Goal: Task Accomplishment & Management: Use online tool/utility

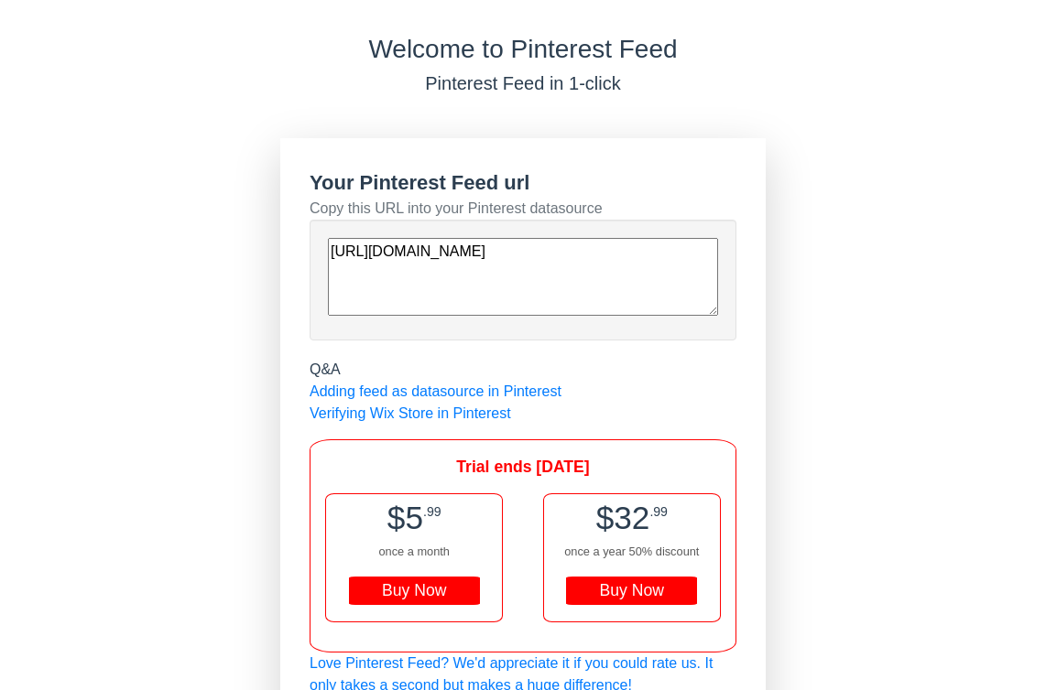
scroll to position [67, 0]
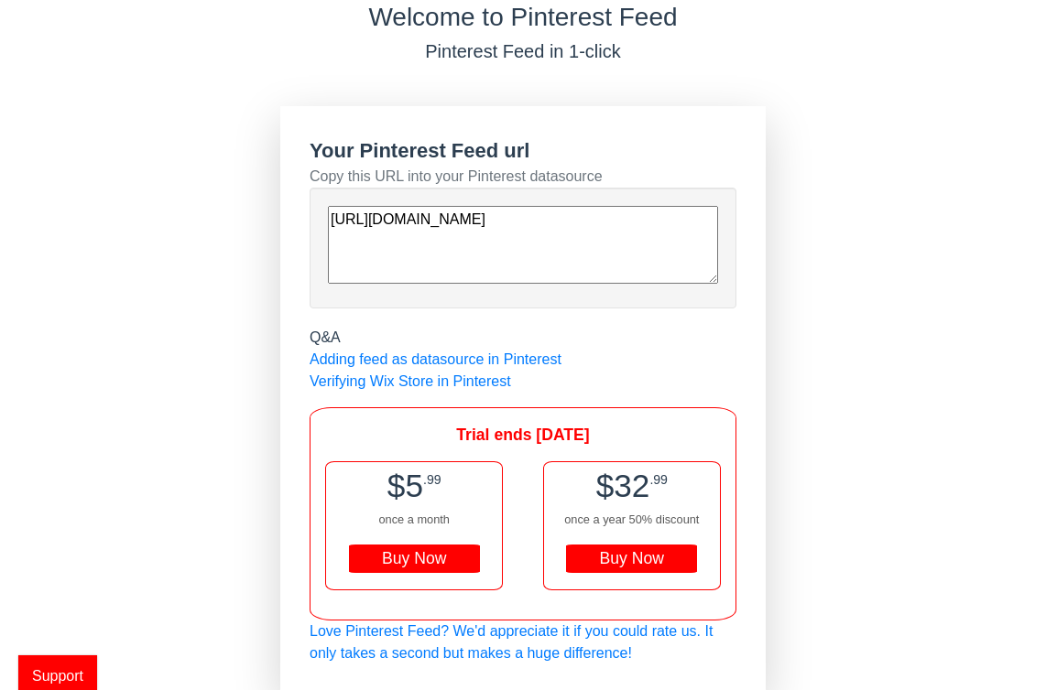
click at [396, 550] on div "Buy Now" at bounding box center [414, 559] width 131 height 29
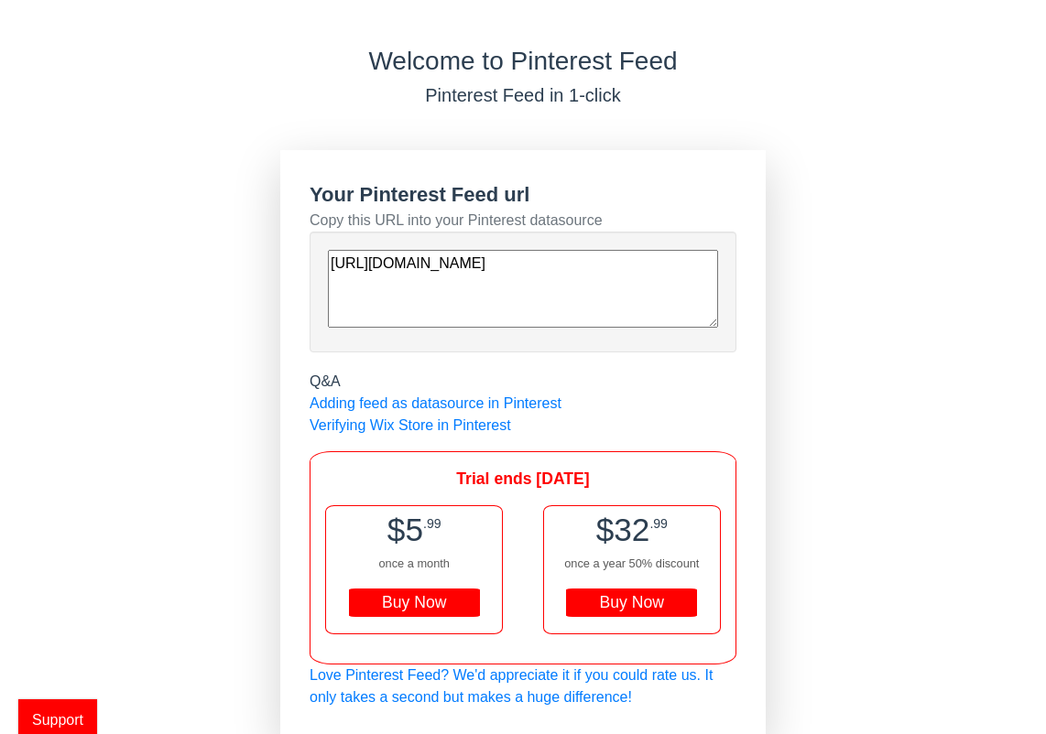
scroll to position [23, 0]
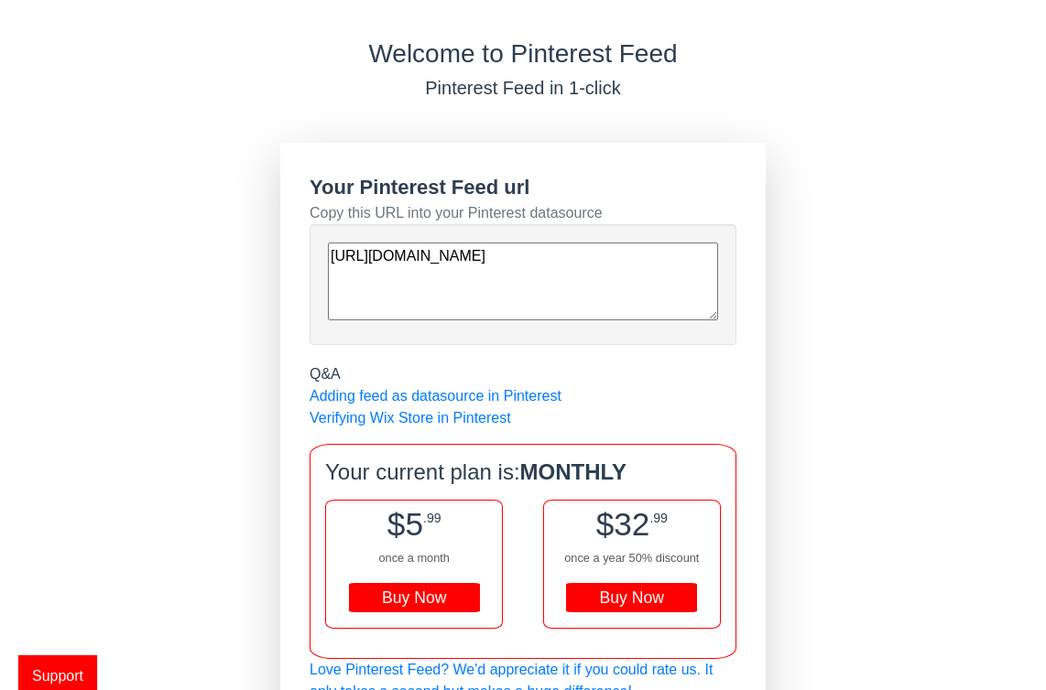
scroll to position [69, 0]
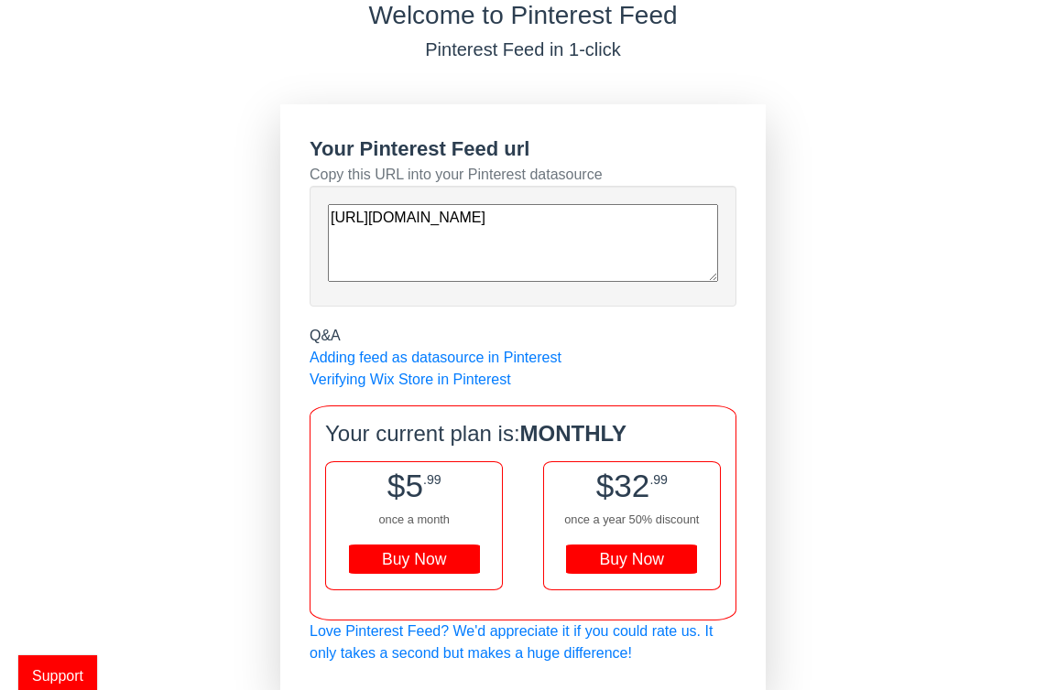
click at [603, 266] on textarea "[URL][DOMAIN_NAME]" at bounding box center [523, 243] width 390 height 78
click at [500, 361] on link "Adding feed as datasource in Pinterest" at bounding box center [435, 358] width 252 height 16
click at [591, 253] on textarea "[URL][DOMAIN_NAME]" at bounding box center [523, 243] width 390 height 78
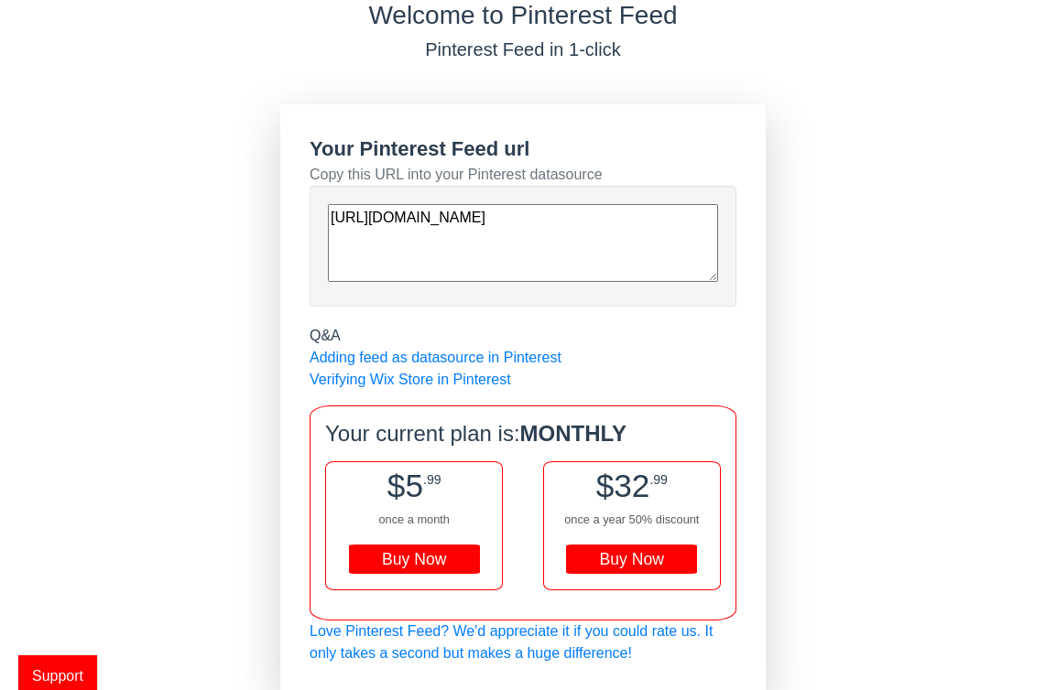
click at [591, 253] on textarea "[URL][DOMAIN_NAME]" at bounding box center [523, 243] width 390 height 78
click at [586, 265] on textarea "[URL][DOMAIN_NAME]" at bounding box center [523, 243] width 390 height 78
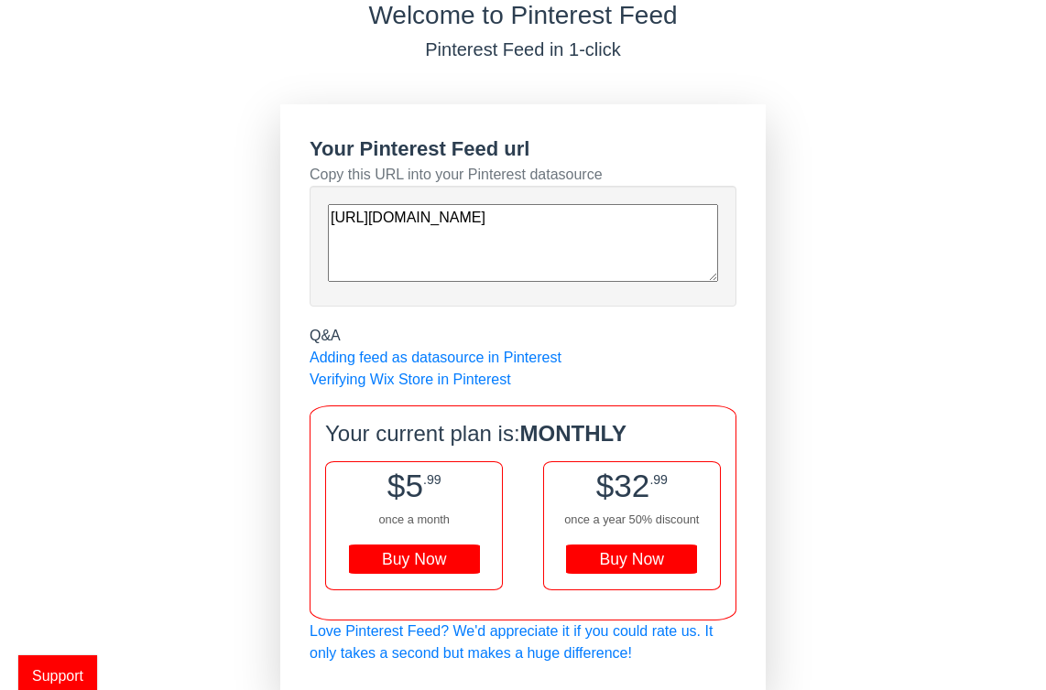
click at [586, 265] on textarea "[URL][DOMAIN_NAME]" at bounding box center [523, 243] width 390 height 78
click at [377, 381] on link "Verifying Wix Store in Pinterest" at bounding box center [409, 380] width 201 height 16
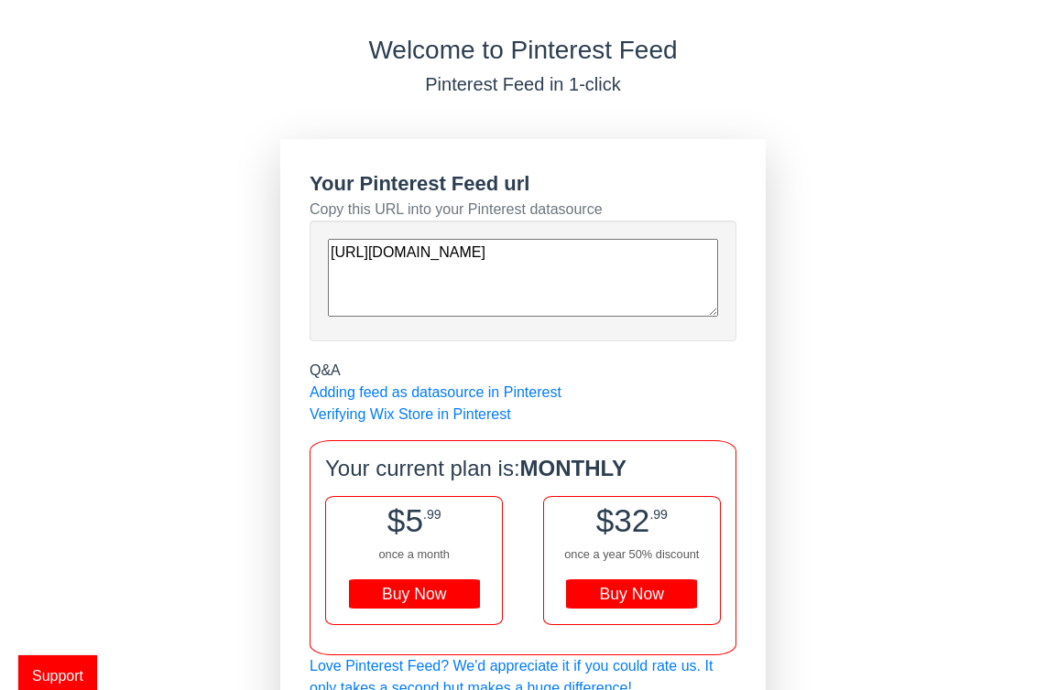
scroll to position [69, 0]
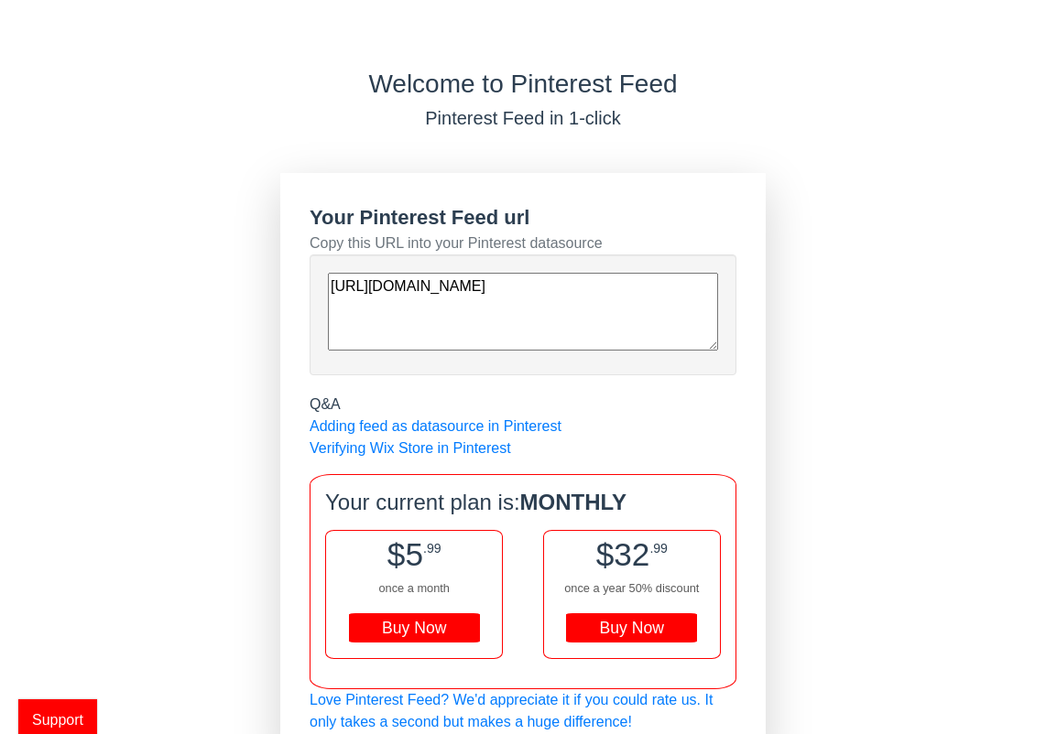
scroll to position [25, 0]
